Goal: Check status: Check status

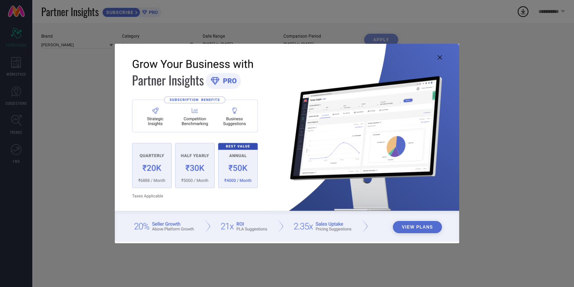
type input "All"
click at [442, 55] on img at bounding box center [287, 143] width 344 height 198
click at [438, 58] on icon at bounding box center [439, 57] width 4 height 4
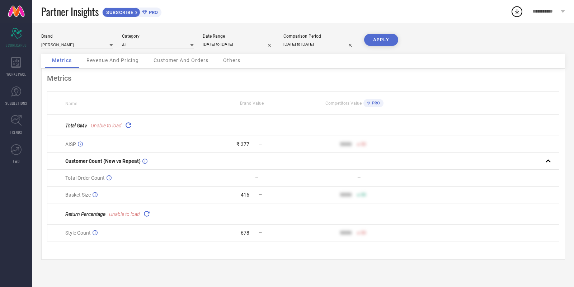
click at [239, 45] on input "[DATE] to [DATE]" at bounding box center [239, 45] width 72 height 8
select select "8"
select select "2025"
select select "9"
select select "2025"
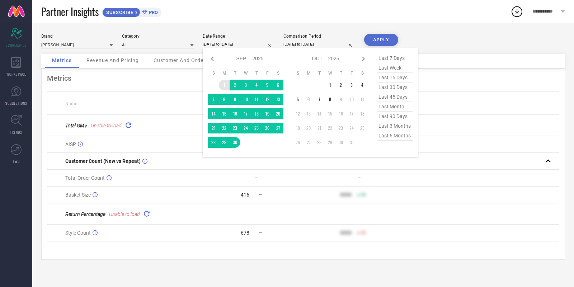
click at [223, 85] on td "1" at bounding box center [224, 85] width 11 height 11
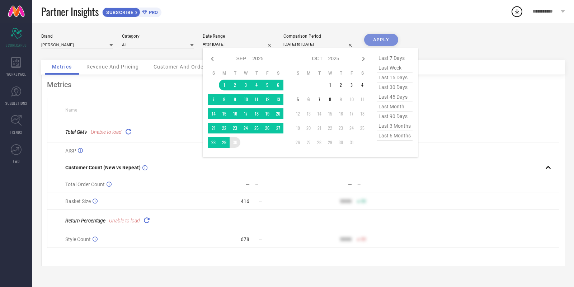
type input "[DATE] to [DATE]"
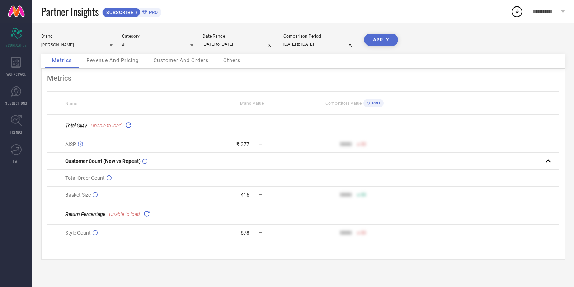
click at [376, 43] on button "APPLY" at bounding box center [381, 40] width 34 height 12
